Goal: Task Accomplishment & Management: Use online tool/utility

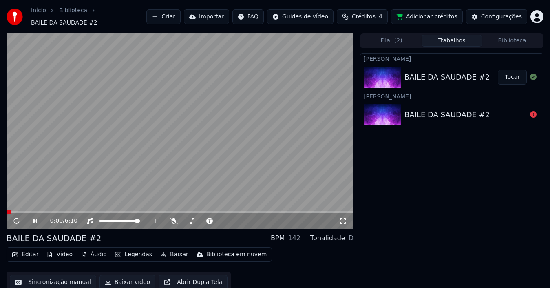
click at [27, 251] on button "Editar" at bounding box center [25, 253] width 33 height 11
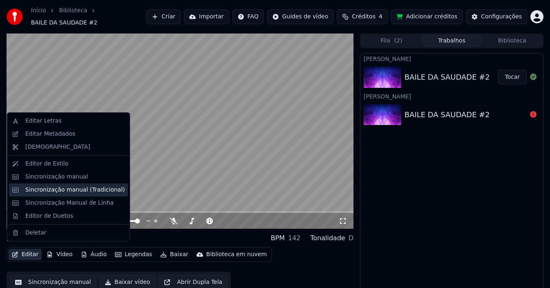
click at [82, 186] on div "Sincronização manual (Tradicional)" at bounding box center [75, 190] width 100 height 8
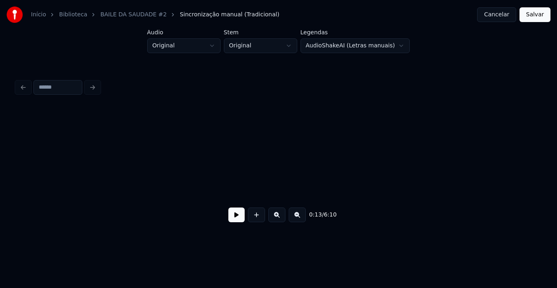
scroll to position [0, 543]
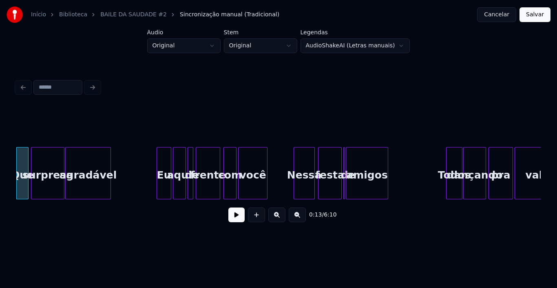
click at [234, 221] on button at bounding box center [236, 214] width 16 height 15
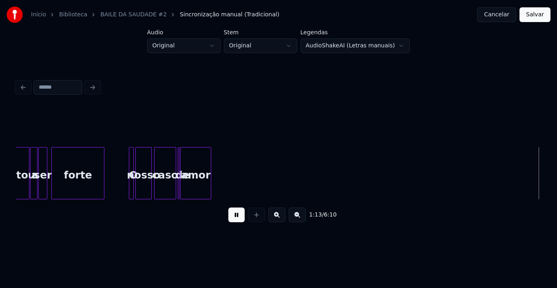
scroll to position [0, 3020]
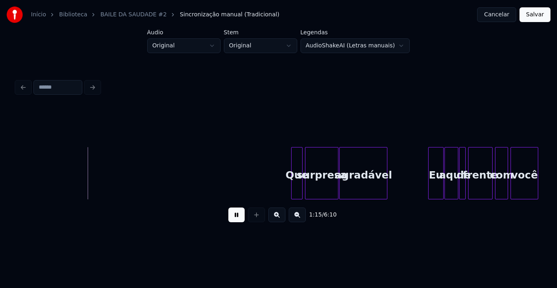
click at [292, 170] on div "Que" at bounding box center [297, 174] width 11 height 55
click at [238, 212] on button at bounding box center [236, 214] width 16 height 15
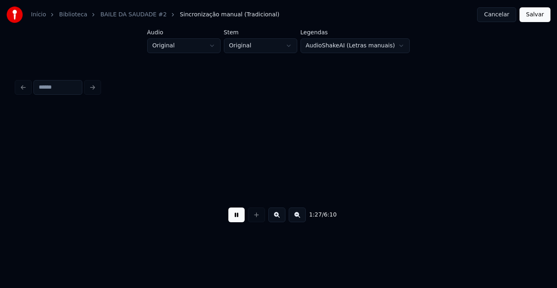
scroll to position [0, 3546]
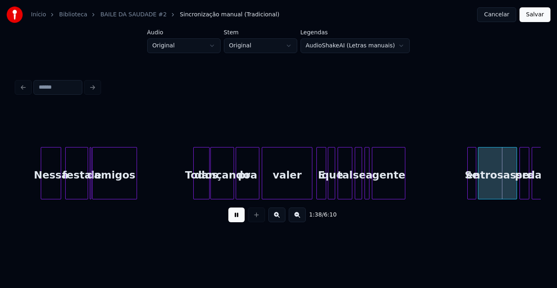
click at [295, 217] on button at bounding box center [297, 214] width 17 height 15
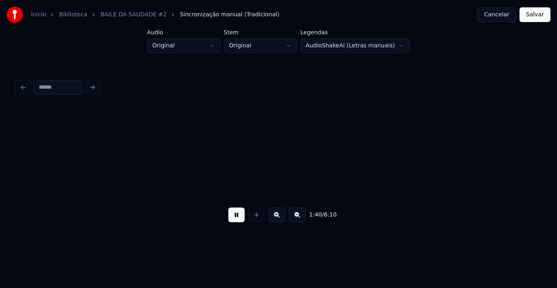
scroll to position [0, 2050]
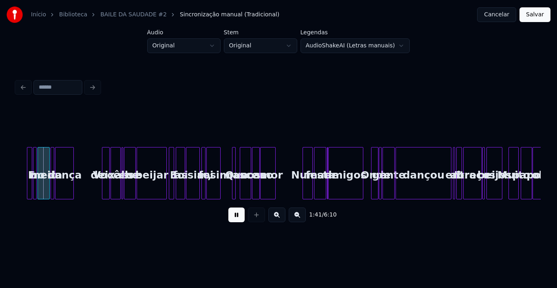
click at [303, 173] on div "Numa" at bounding box center [307, 174] width 9 height 55
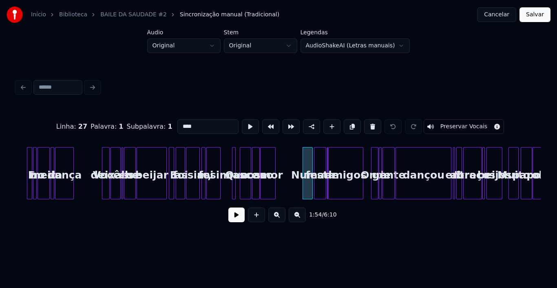
click at [509, 177] on div "Muito" at bounding box center [513, 174] width 9 height 55
type input "*****"
click at [234, 219] on button at bounding box center [236, 214] width 16 height 15
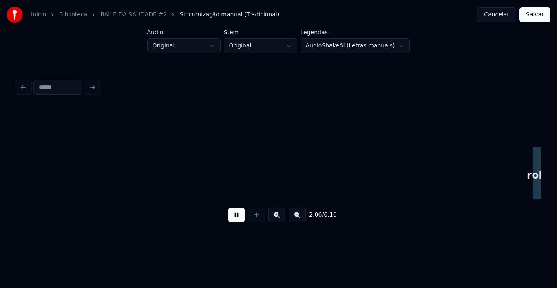
scroll to position [0, 2575]
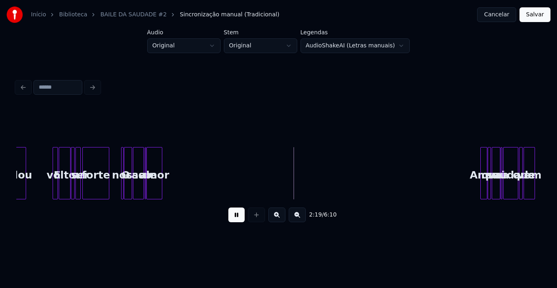
click at [238, 218] on button at bounding box center [236, 214] width 16 height 15
drag, startPoint x: 184, startPoint y: 162, endPoint x: 210, endPoint y: 165, distance: 26.3
click at [241, 215] on button at bounding box center [236, 214] width 16 height 15
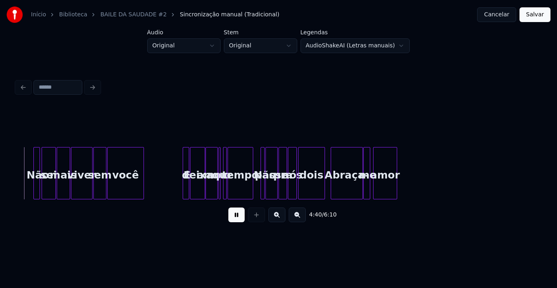
scroll to position [0, 5726]
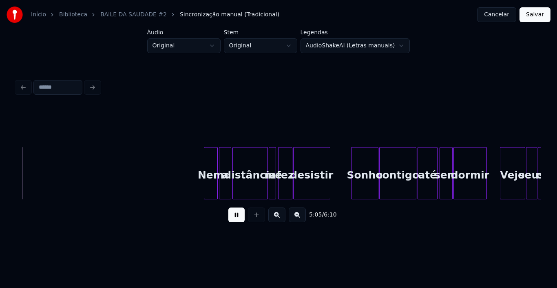
scroll to position [0, 6232]
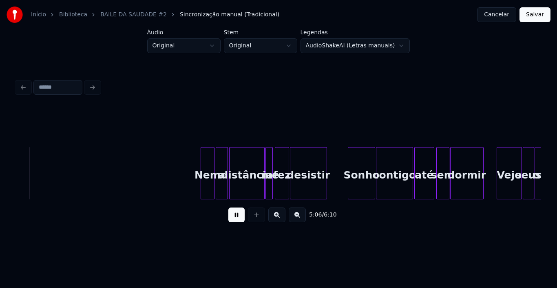
click at [201, 170] on div "Nem" at bounding box center [207, 174] width 13 height 55
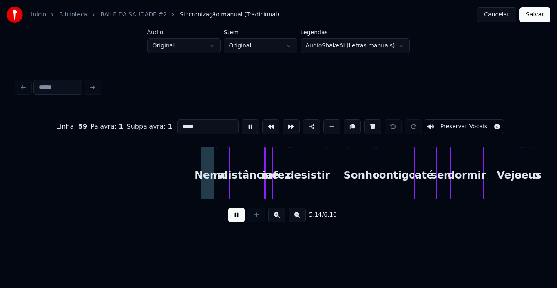
type input "***"
click at [232, 217] on button at bounding box center [236, 214] width 16 height 15
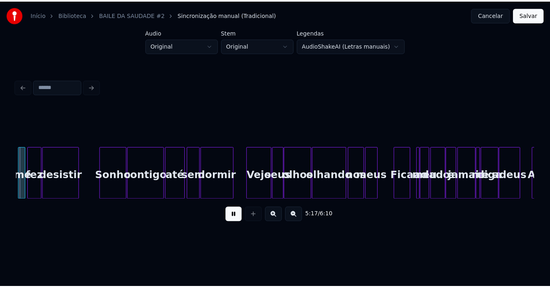
scroll to position [0, 6482]
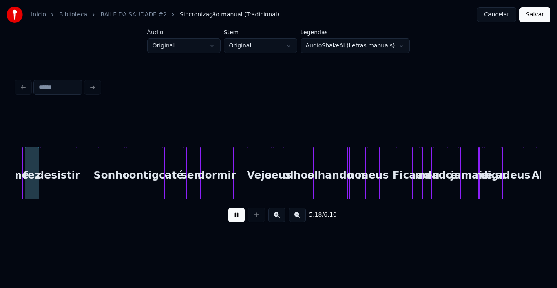
click at [537, 16] on button "Salvar" at bounding box center [535, 14] width 31 height 15
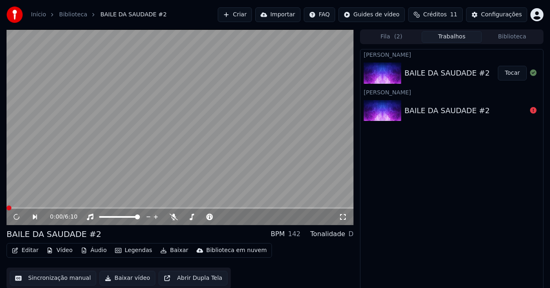
click at [511, 74] on button "Tocar" at bounding box center [512, 73] width 29 height 15
click at [17, 217] on icon at bounding box center [16, 216] width 7 height 8
click at [27, 250] on button "Editar" at bounding box center [25, 249] width 33 height 11
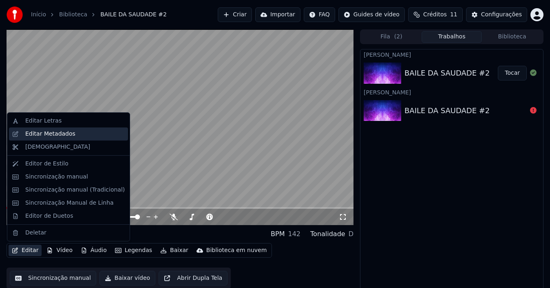
click at [60, 135] on div "Editar Metadados" at bounding box center [50, 134] width 50 height 8
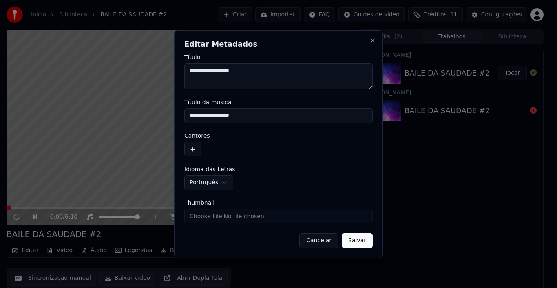
click at [193, 150] on button "button" at bounding box center [192, 149] width 17 height 15
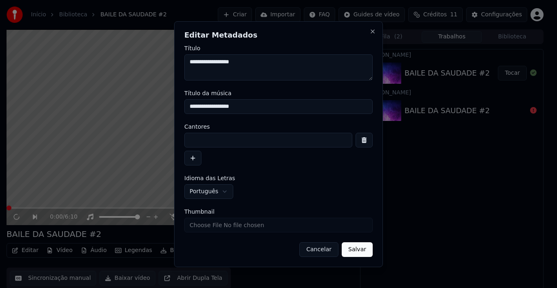
click at [197, 137] on input at bounding box center [268, 140] width 168 height 15
type input "**********"
click at [364, 251] on button "Salvar" at bounding box center [357, 249] width 31 height 15
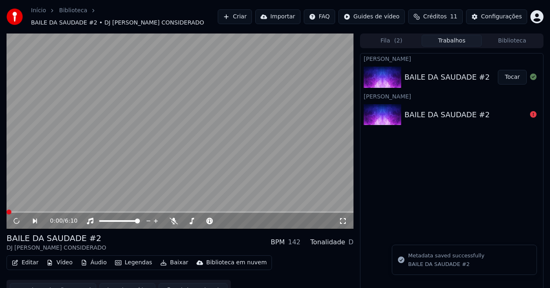
click at [111, 283] on button "Baixar vídeo" at bounding box center [128, 290] width 56 height 15
